Goal: Task Accomplishment & Management: Manage account settings

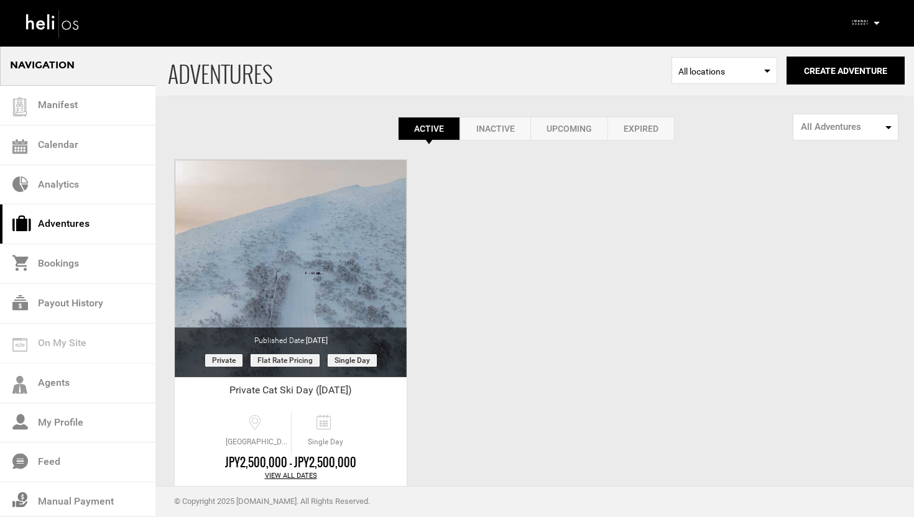
click at [876, 27] on p at bounding box center [876, 23] width 7 height 14
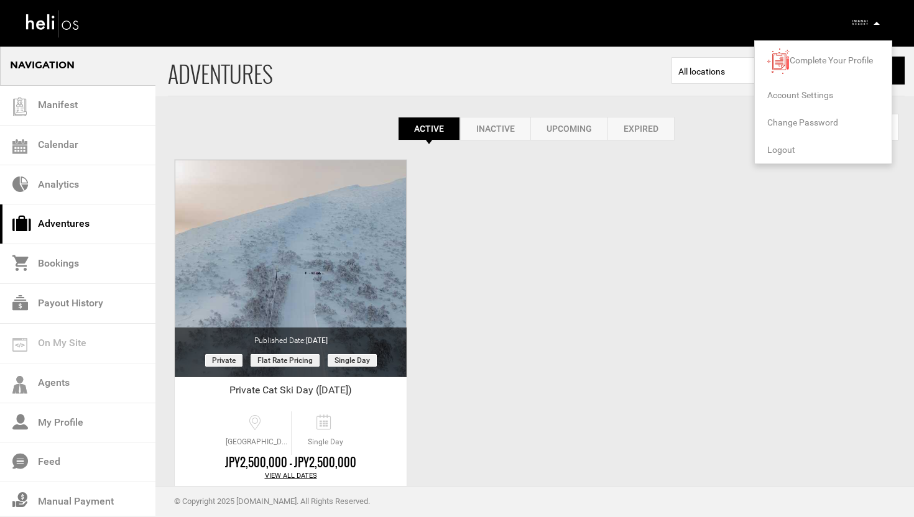
click at [775, 147] on span "Logout" at bounding box center [782, 150] width 28 height 10
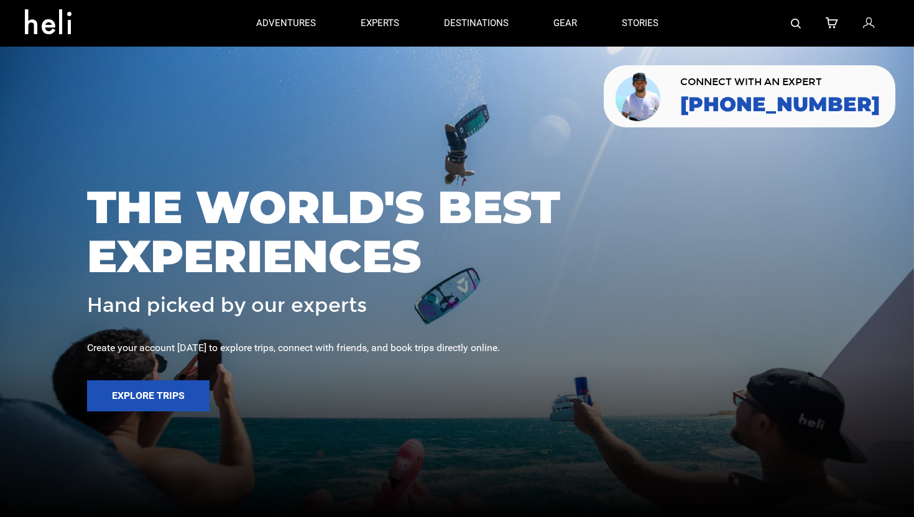
click at [869, 22] on icon at bounding box center [868, 24] width 11 height 16
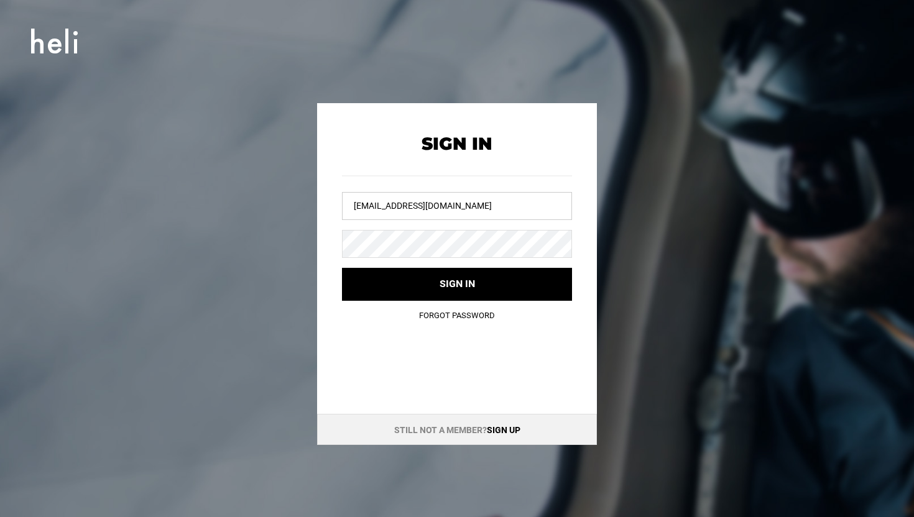
click at [414, 205] on input "[EMAIL_ADDRESS][DOMAIN_NAME]" at bounding box center [457, 206] width 230 height 28
type input "r"
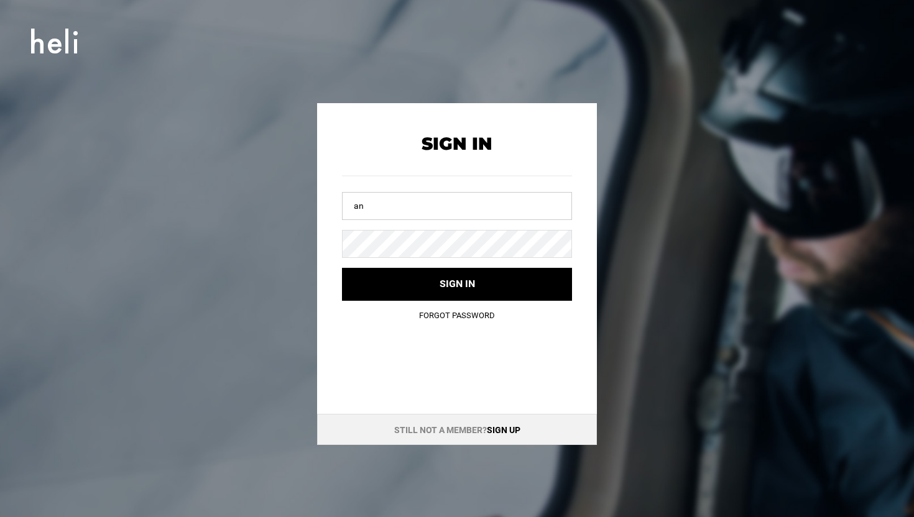
type input "a"
type input "r"
type input "a"
type input "[EMAIL_ADDRESS][DOMAIN_NAME]"
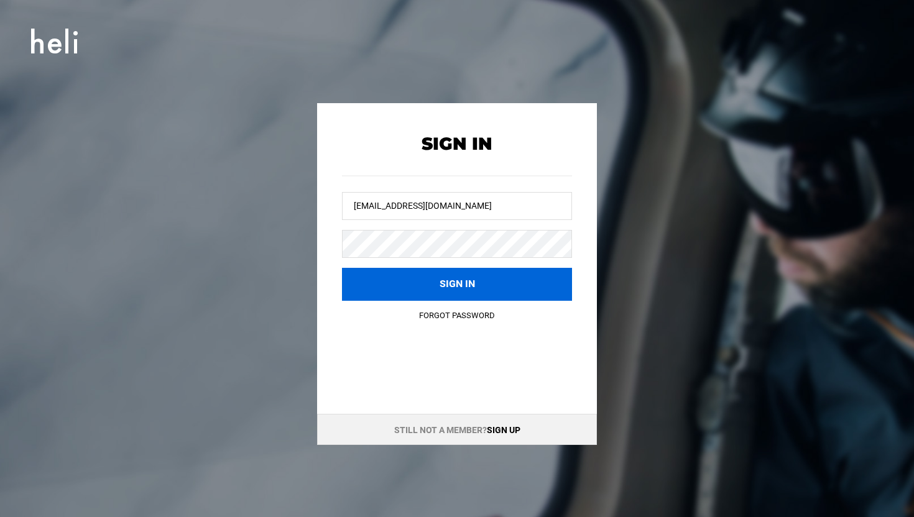
click at [484, 278] on button "Sign in" at bounding box center [457, 284] width 230 height 33
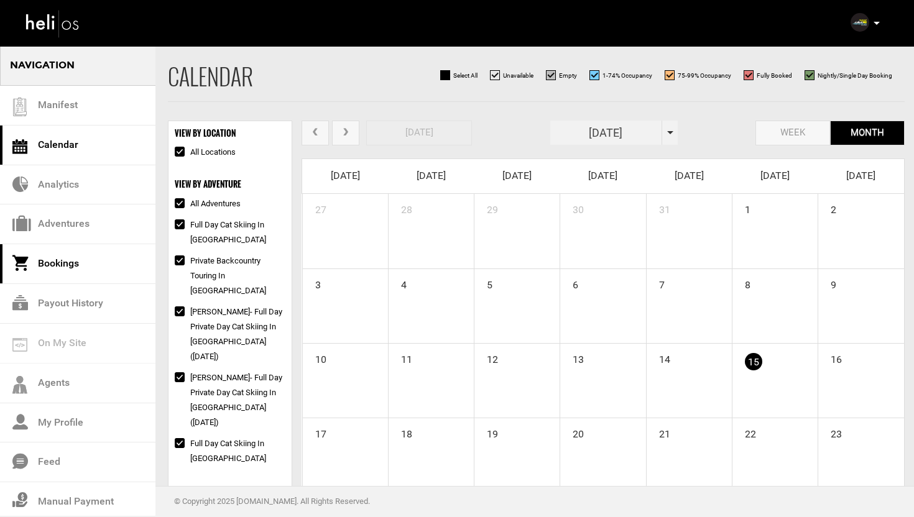
click at [57, 256] on link "Bookings" at bounding box center [77, 264] width 155 height 40
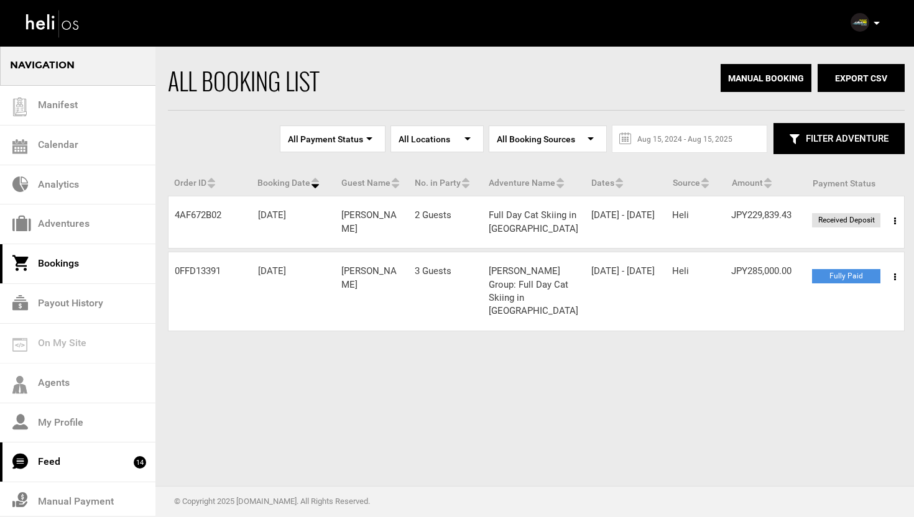
click at [81, 465] on link "Feed 14" at bounding box center [77, 463] width 155 height 40
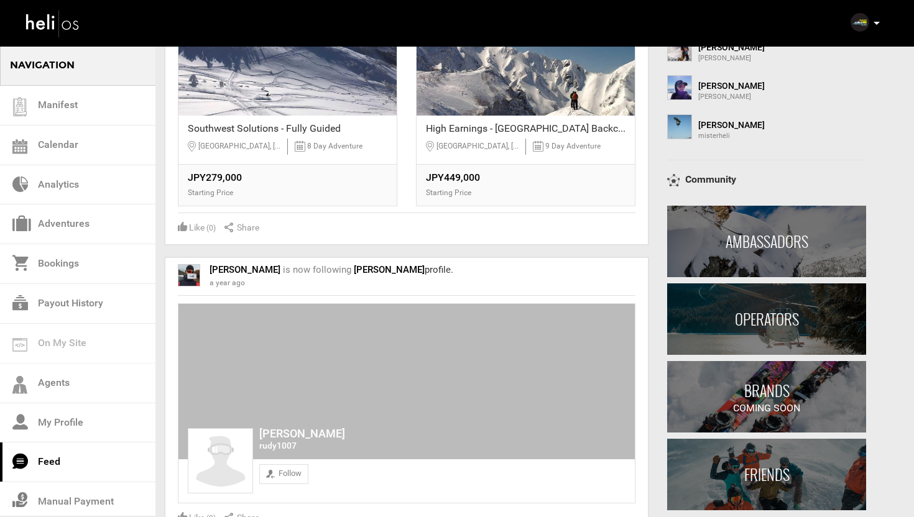
scroll to position [720, 0]
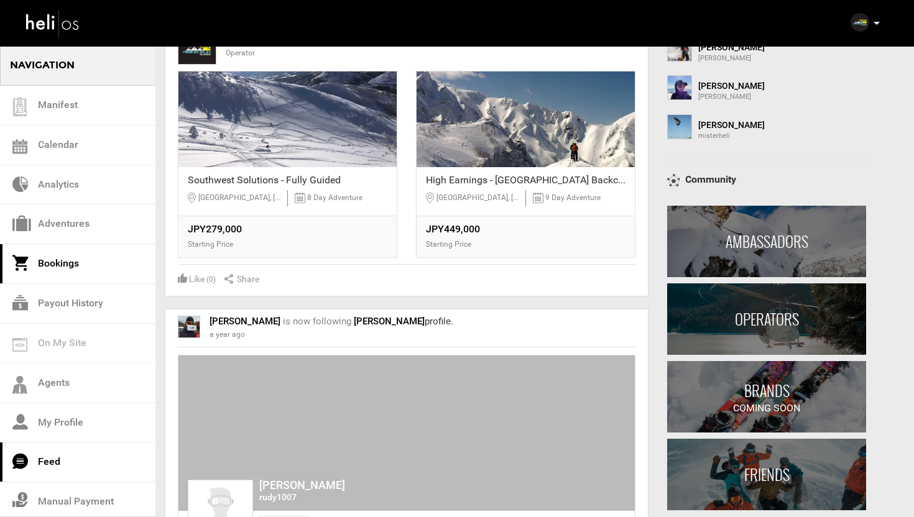
click at [83, 262] on link "Bookings" at bounding box center [77, 264] width 155 height 40
